Goal: Entertainment & Leisure: Consume media (video, audio)

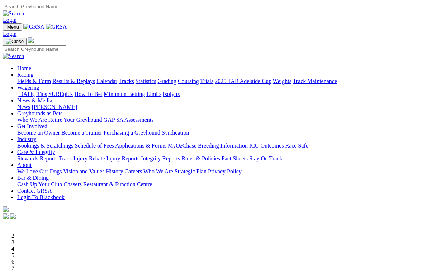
scroll to position [0, 0]
click at [33, 72] on link "Racing" at bounding box center [25, 75] width 16 height 6
click at [84, 78] on link "Results & Replays" at bounding box center [73, 81] width 43 height 6
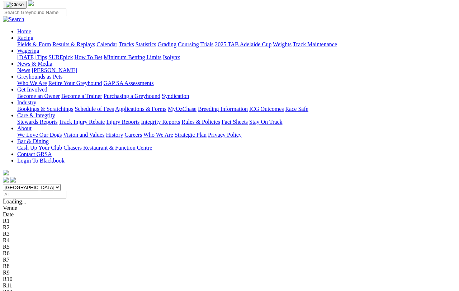
scroll to position [57, 0]
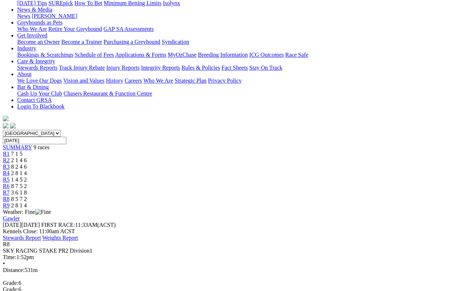
scroll to position [102, 0]
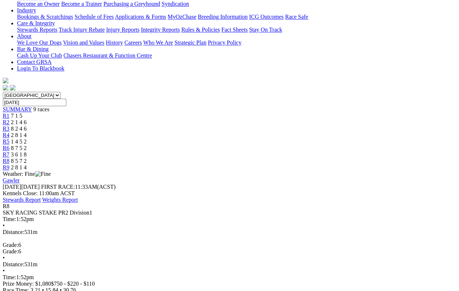
scroll to position [142, 0]
